Goal: Register for event/course

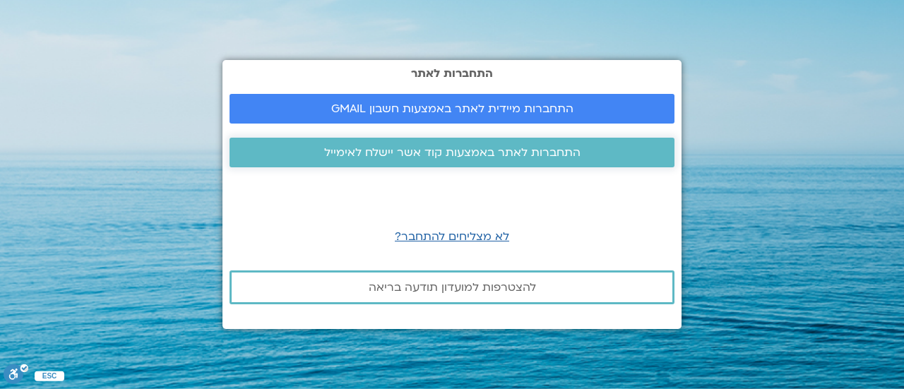
click at [569, 157] on span "התחברות לאתר באמצעות קוד אשר יישלח לאימייל" at bounding box center [452, 152] width 256 height 13
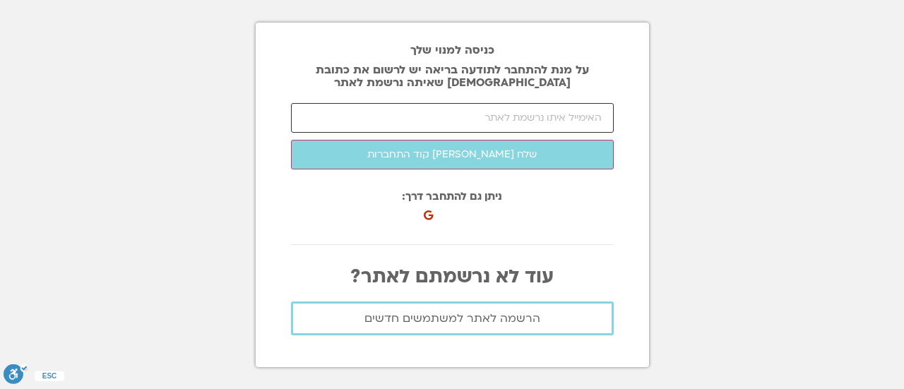
click at [514, 112] on input "email" at bounding box center [452, 118] width 323 height 30
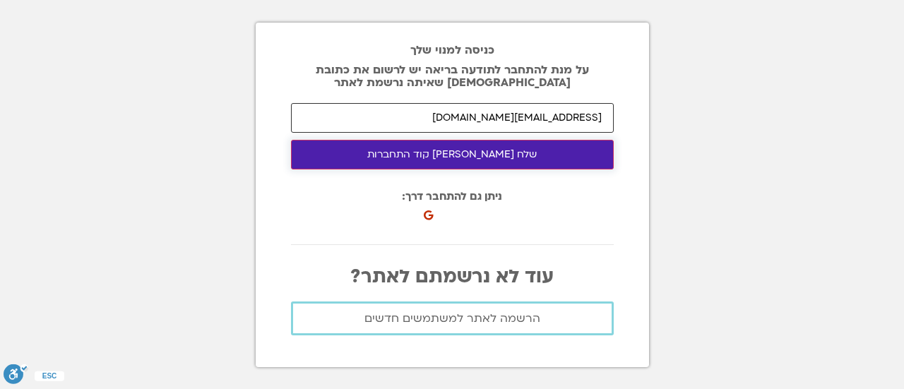
type input "adi.or.arbely@gmail.com"
click at [509, 140] on button "שלח לי קוד התחברות" at bounding box center [452, 155] width 323 height 30
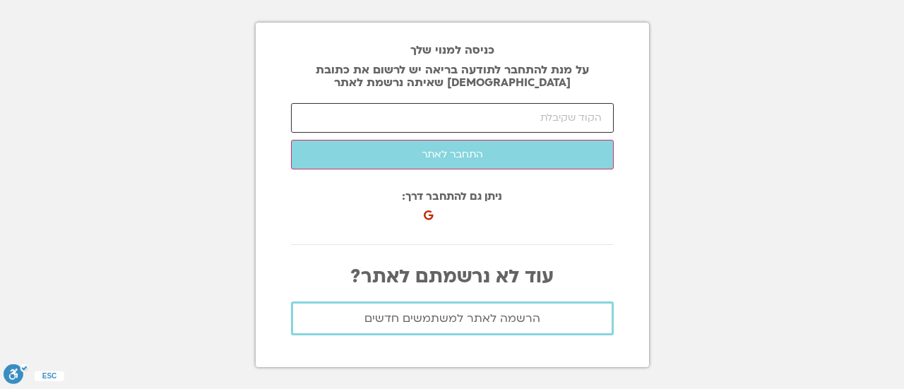
click at [566, 121] on input "number" at bounding box center [452, 118] width 323 height 30
type input "74335"
click at [580, 172] on div "adi.or.arbely@gmail.com שלח לי קוד התחברות 74335 התחבר לאתר" at bounding box center [452, 139] width 323 height 73
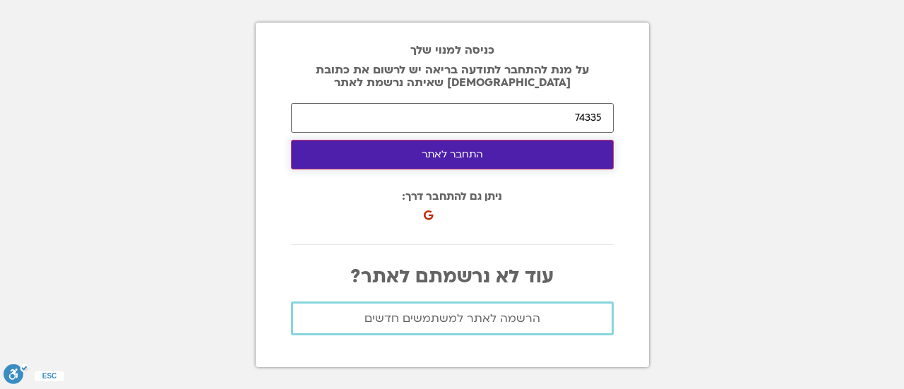
click at [575, 155] on button "התחבר לאתר" at bounding box center [452, 155] width 323 height 30
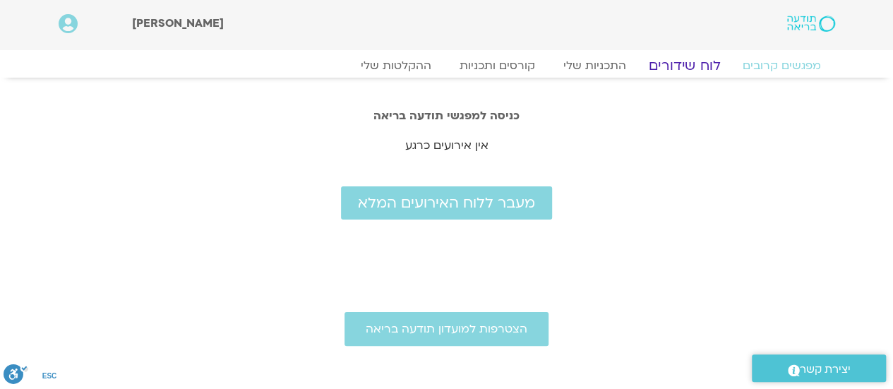
click at [708, 64] on link "לוח שידורים" at bounding box center [684, 65] width 106 height 17
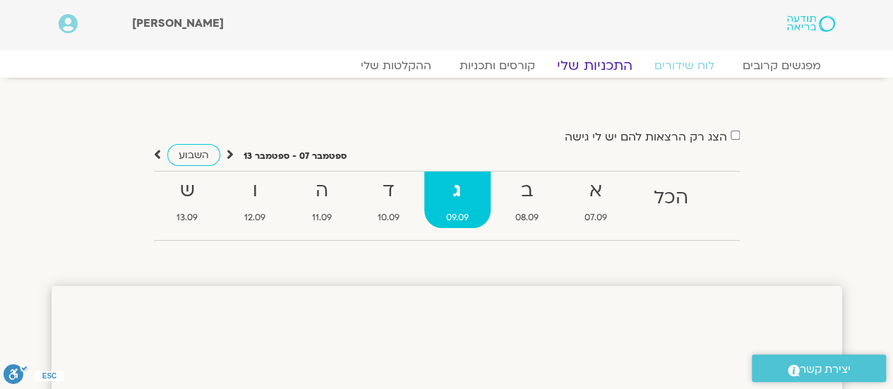
click at [604, 67] on link "התכניות שלי" at bounding box center [594, 65] width 109 height 17
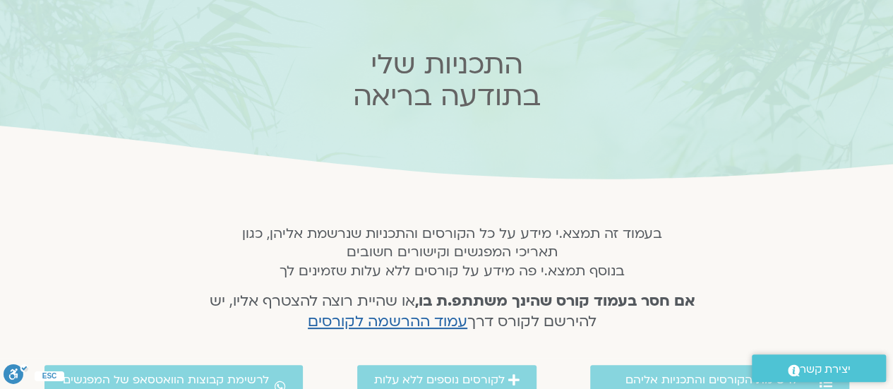
scroll to position [188, 0]
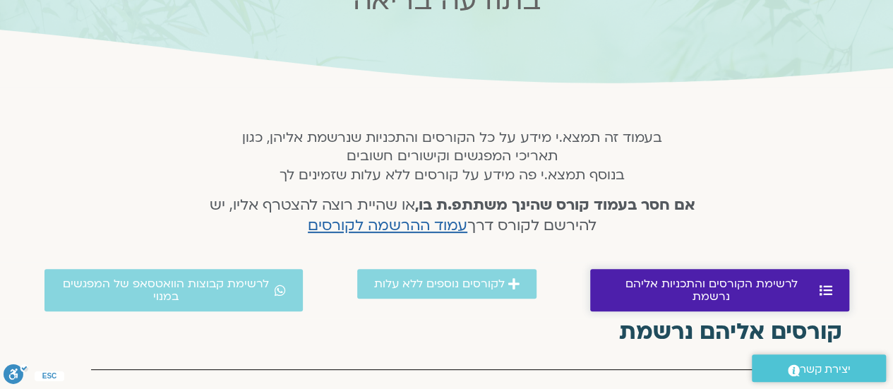
click at [621, 280] on span "לרשימת הקורסים והתכניות אליהם נרשמת" at bounding box center [711, 290] width 209 height 25
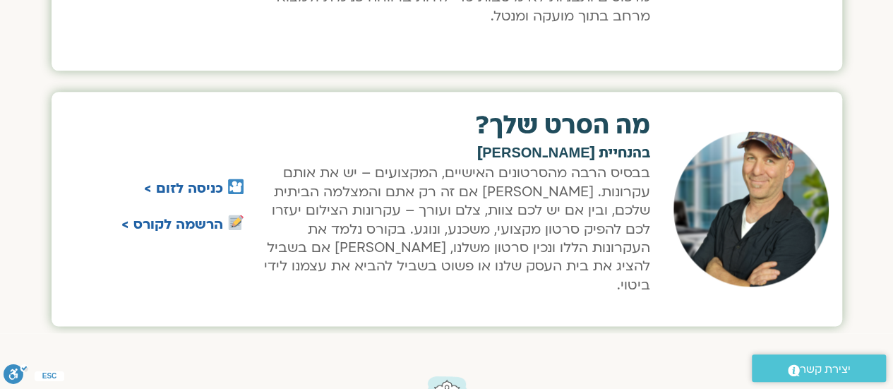
scroll to position [880, 0]
click at [211, 179] on link "כניסה לזום >" at bounding box center [183, 188] width 79 height 18
click at [210, 184] on link "כניסה לזום >" at bounding box center [183, 188] width 79 height 18
click at [186, 179] on link "כניסה לזום >" at bounding box center [183, 188] width 79 height 18
click at [161, 215] on link "הרשמה לקורס >" at bounding box center [172, 224] width 102 height 18
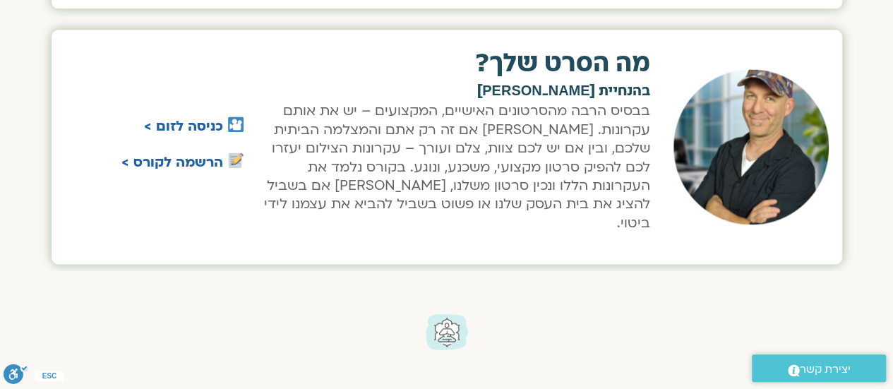
scroll to position [785, 0]
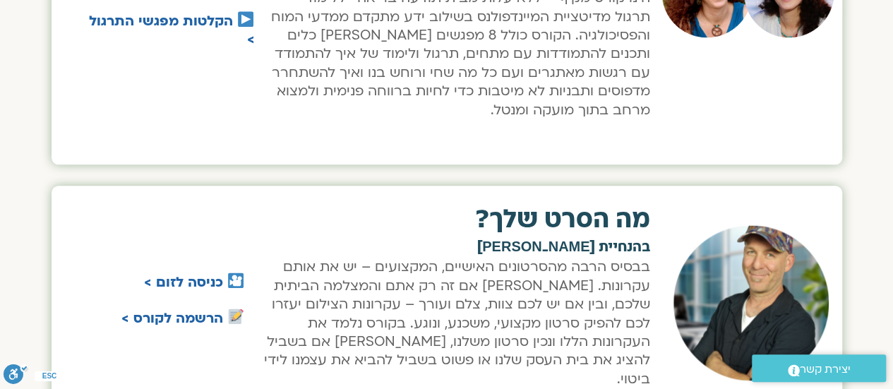
click at [594, 280] on p "בבסיס הרבה מהסרטונים האישיים, המקצועים – יש את אותם עקרונות. [PERSON_NAME] אם ז…" at bounding box center [454, 323] width 391 height 131
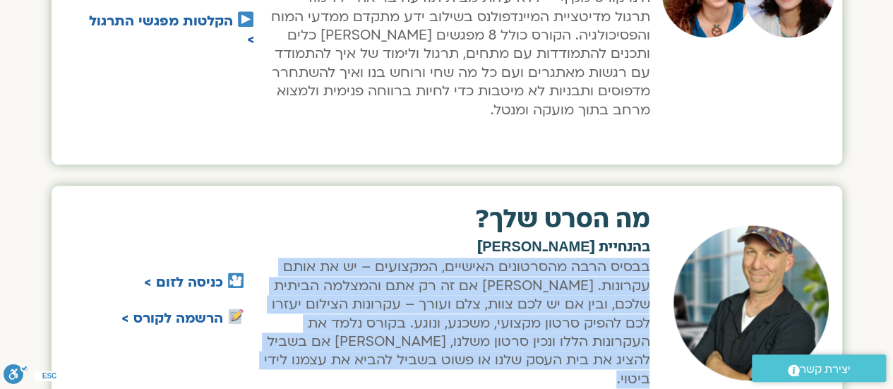
click at [594, 280] on p "בבסיס הרבה מהסרטונים האישיים, המקצועים – יש את אותם עקרונות. [PERSON_NAME] אם ז…" at bounding box center [454, 323] width 391 height 131
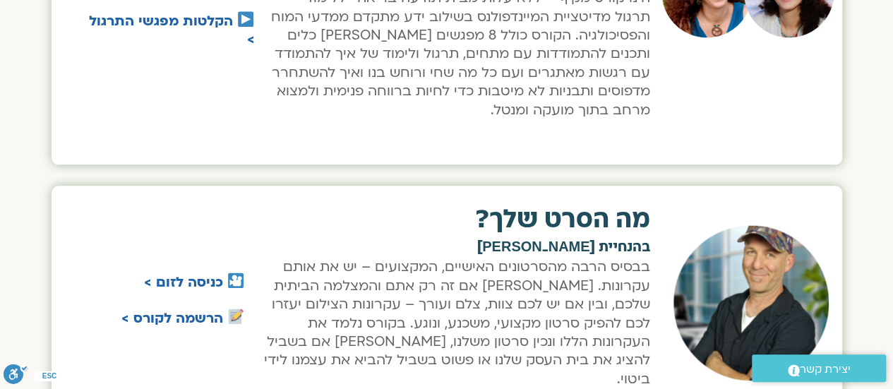
click at [225, 246] on div "כניסה לזום > הרשמה לקורס >" at bounding box center [163, 302] width 177 height 205
click at [186, 273] on link "כניסה לזום >" at bounding box center [183, 282] width 79 height 18
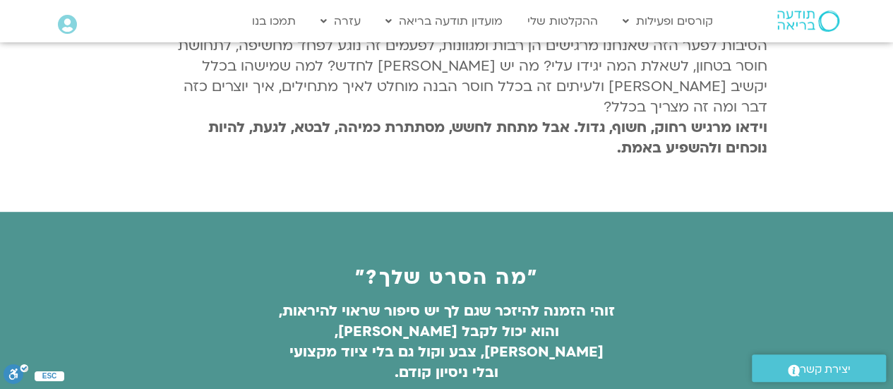
scroll to position [753, 0]
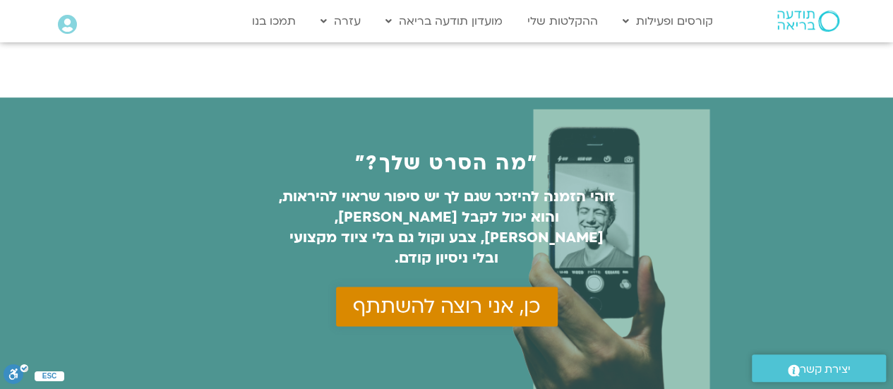
click at [497, 295] on span "כן, אני רוצה להשתתף" at bounding box center [447, 306] width 188 height 23
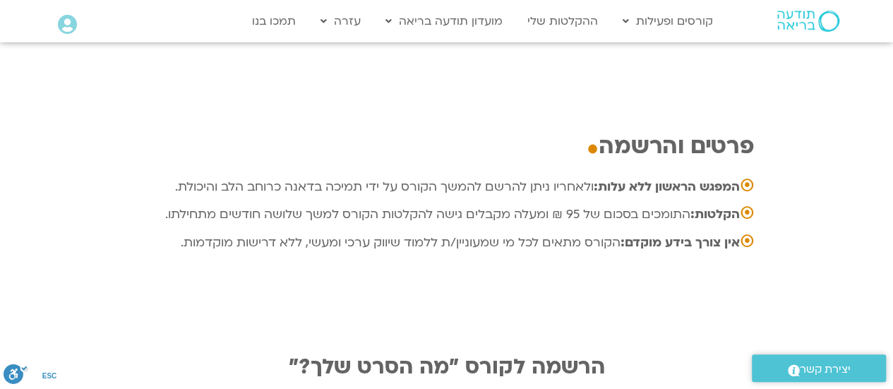
scroll to position [4697, 0]
